Goal: Task Accomplishment & Management: Complete application form

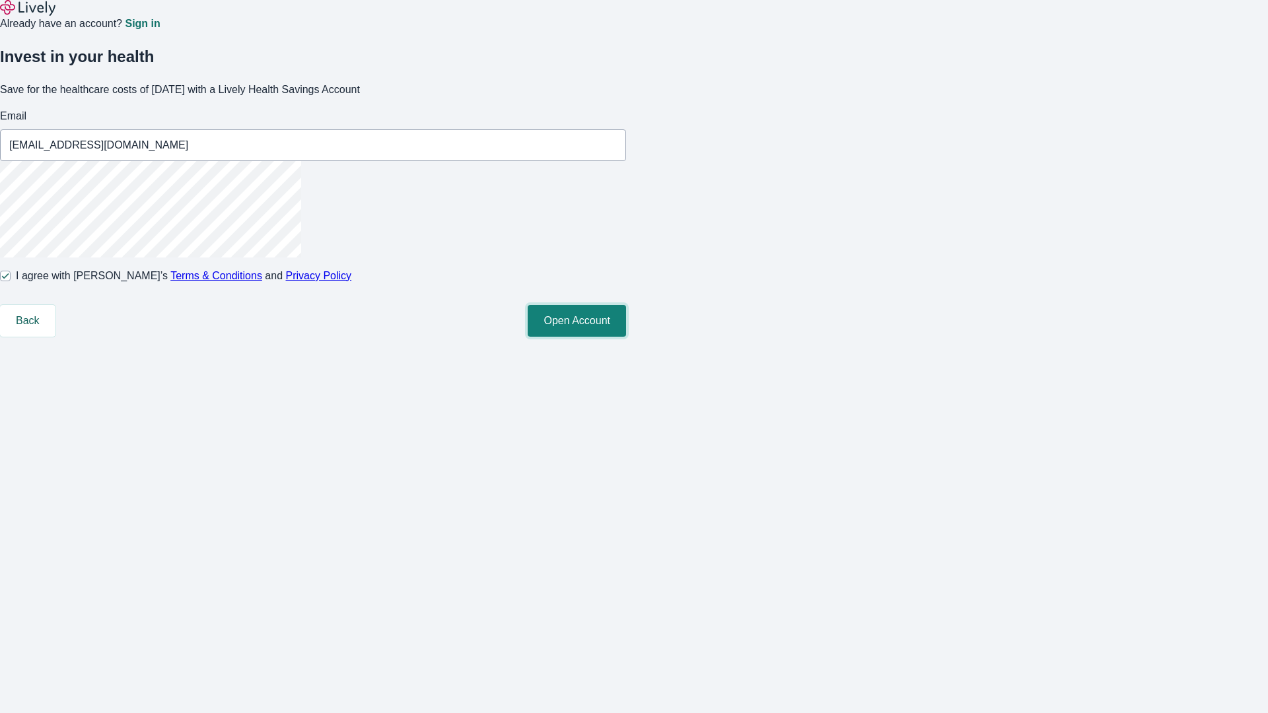
click at [626, 337] on button "Open Account" at bounding box center [577, 321] width 98 height 32
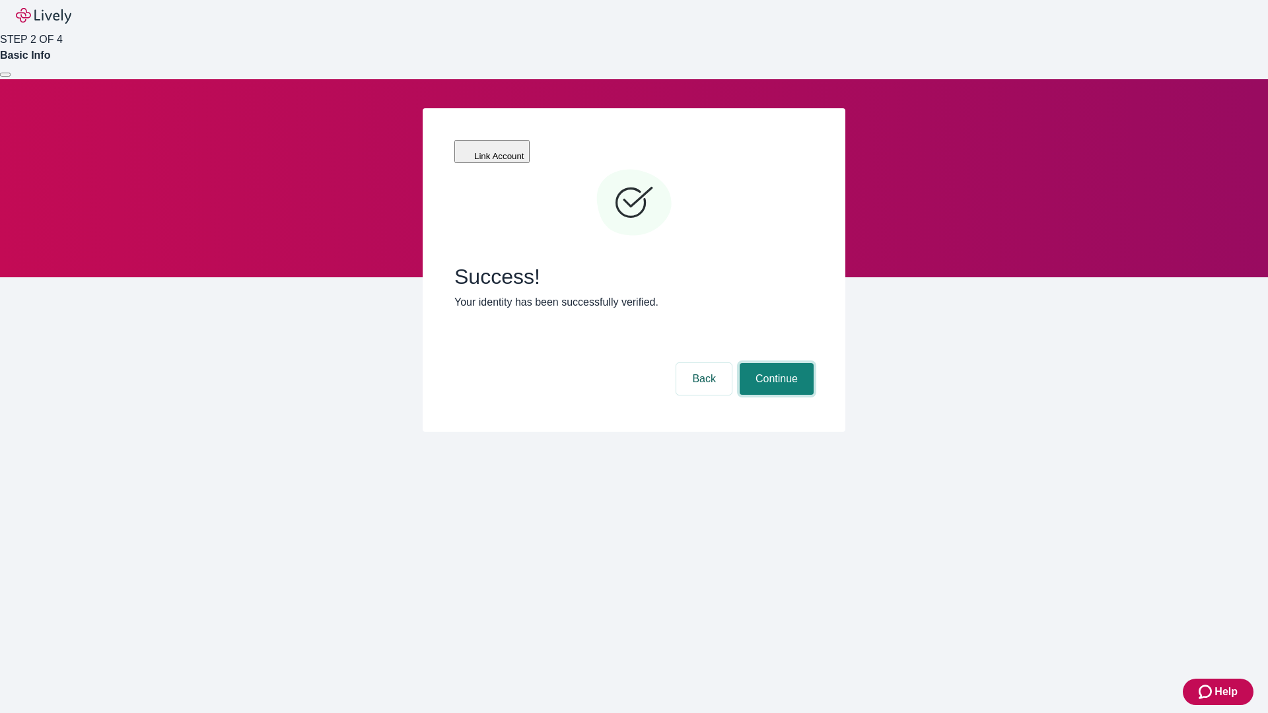
click at [774, 363] on button "Continue" at bounding box center [776, 379] width 74 height 32
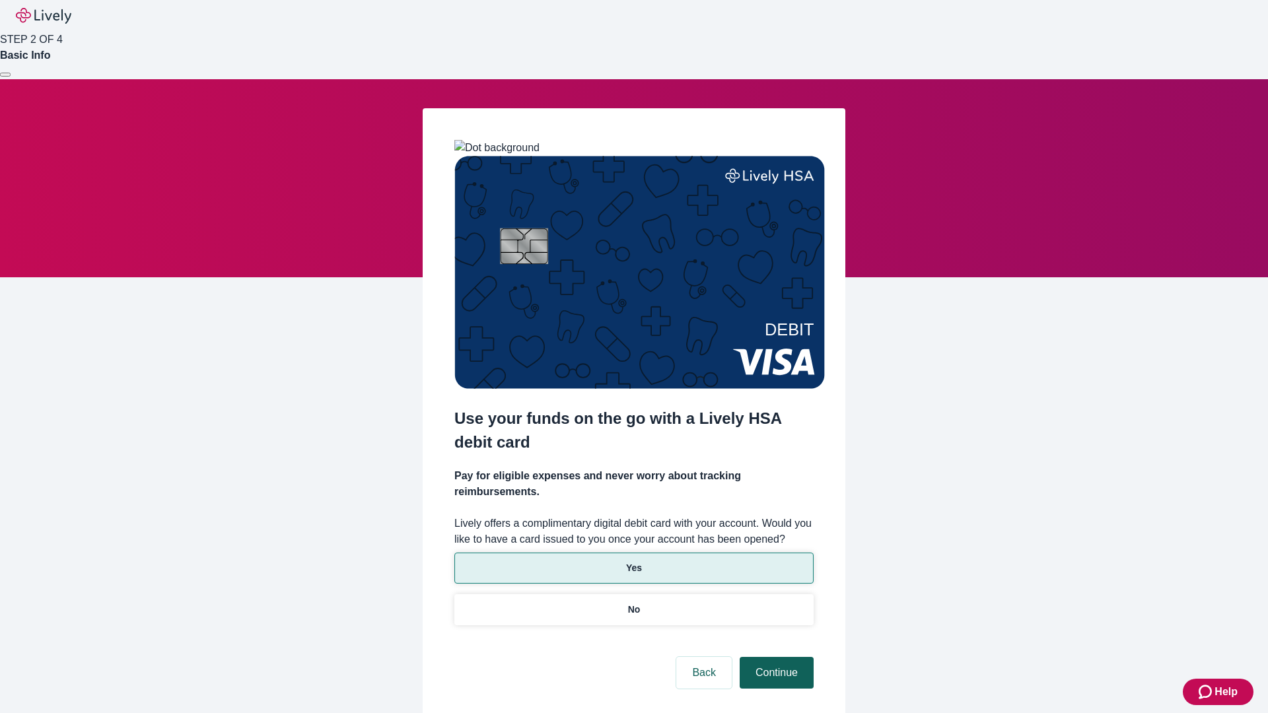
click at [633, 561] on p "Yes" at bounding box center [634, 568] width 16 height 14
click at [774, 657] on button "Continue" at bounding box center [776, 673] width 74 height 32
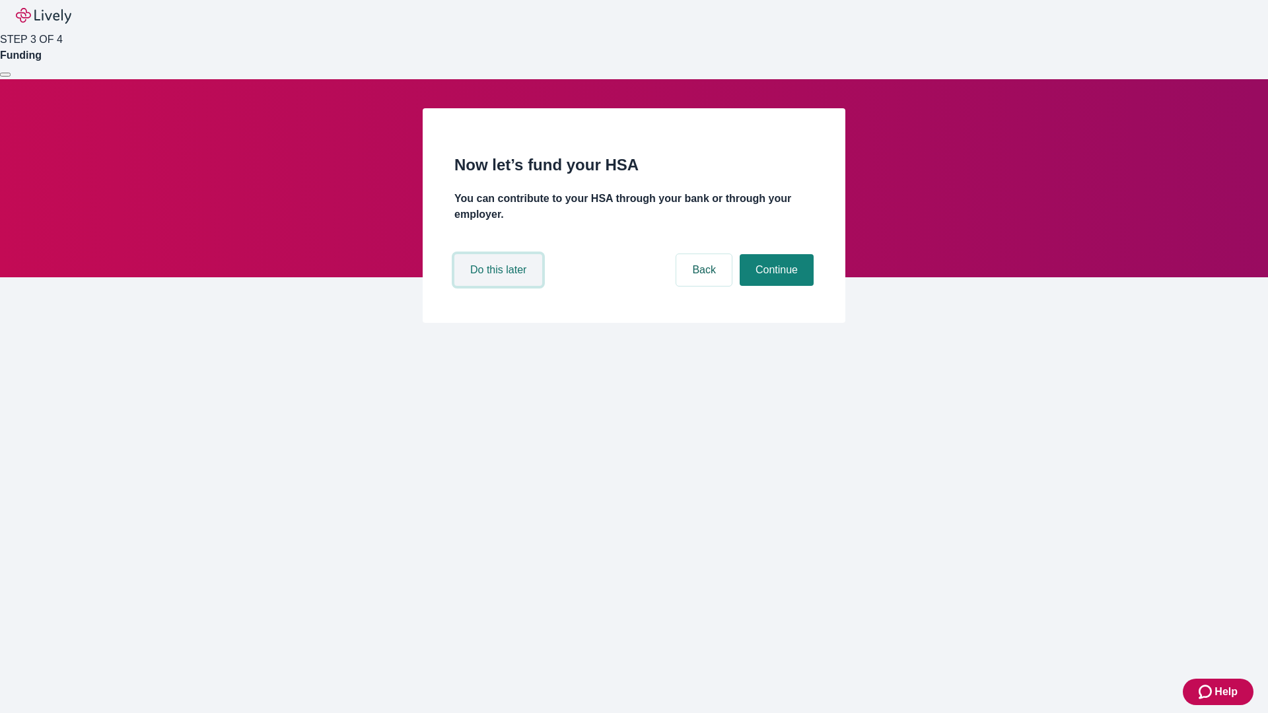
click at [500, 286] on button "Do this later" at bounding box center [498, 270] width 88 height 32
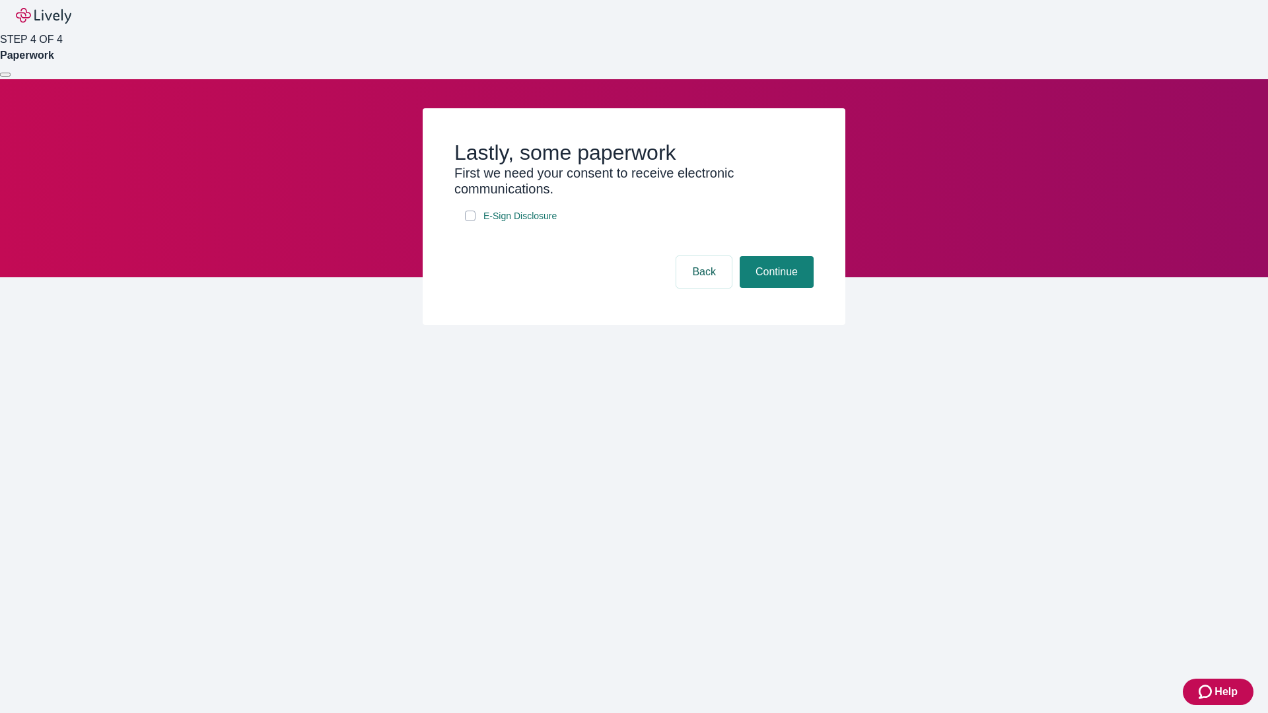
click at [470, 221] on input "E-Sign Disclosure" at bounding box center [470, 216] width 11 height 11
checkbox input "true"
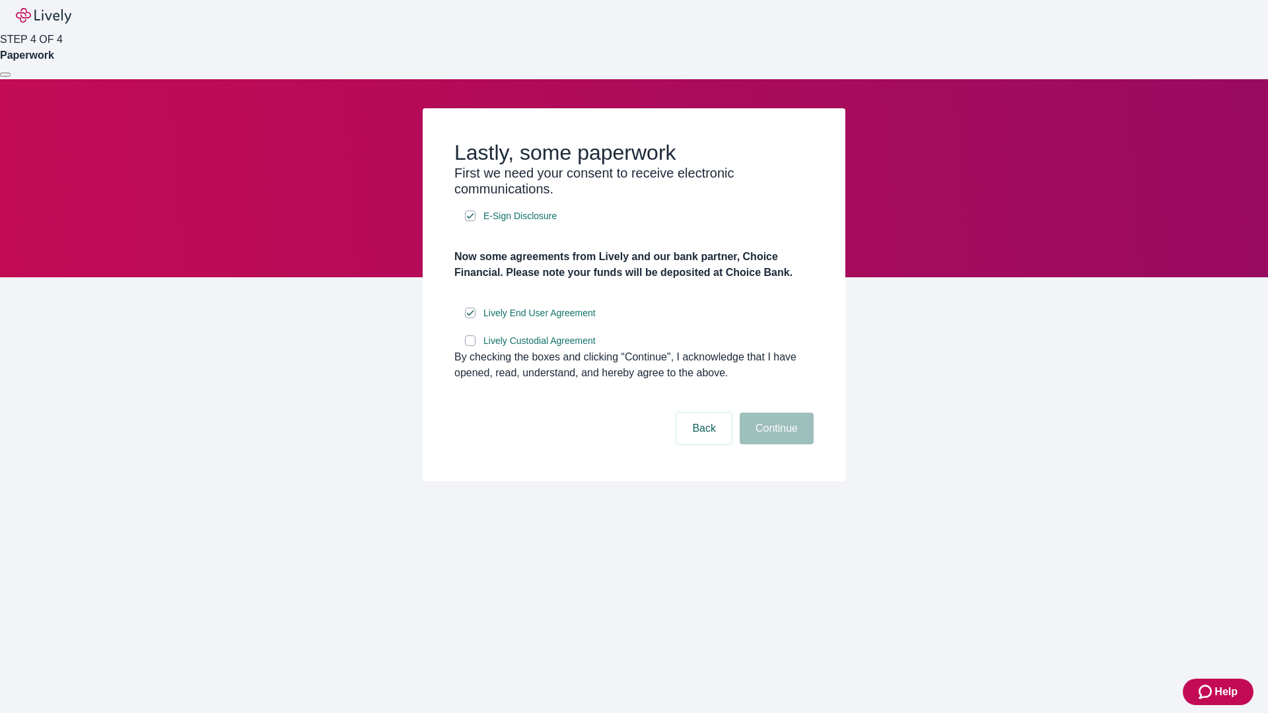
click at [470, 346] on input "Lively Custodial Agreement" at bounding box center [470, 340] width 11 height 11
checkbox input "true"
click at [774, 444] on button "Continue" at bounding box center [776, 429] width 74 height 32
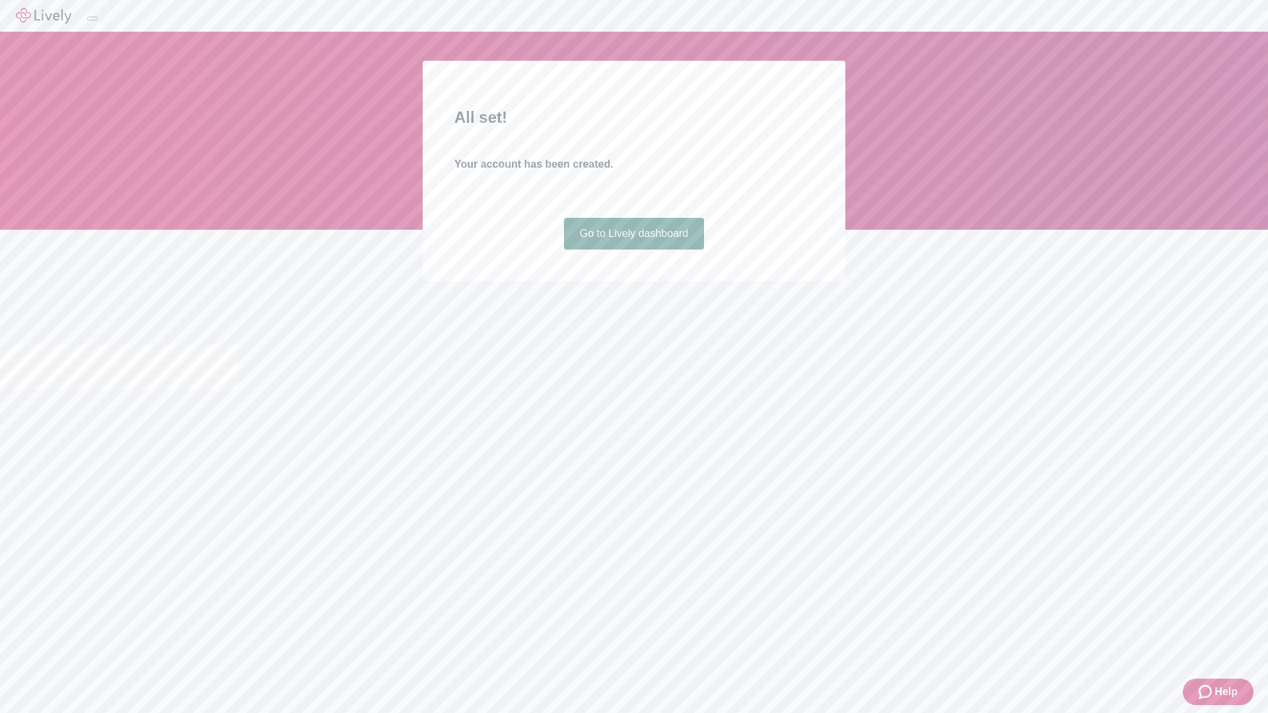
click at [633, 250] on link "Go to Lively dashboard" at bounding box center [634, 234] width 141 height 32
